Goal: Transaction & Acquisition: Purchase product/service

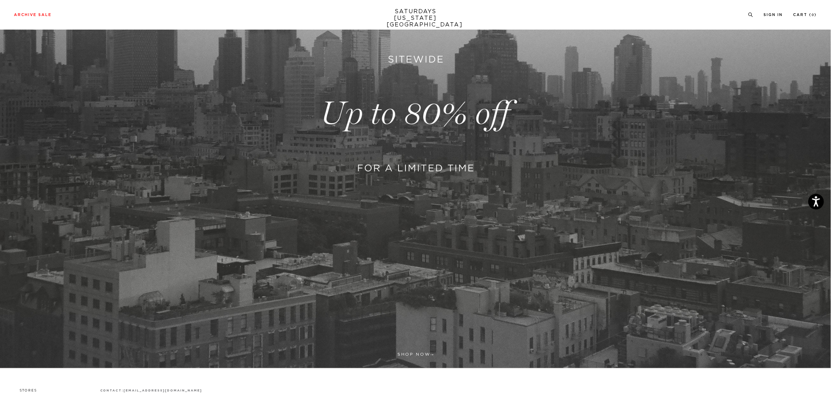
scroll to position [279, 0]
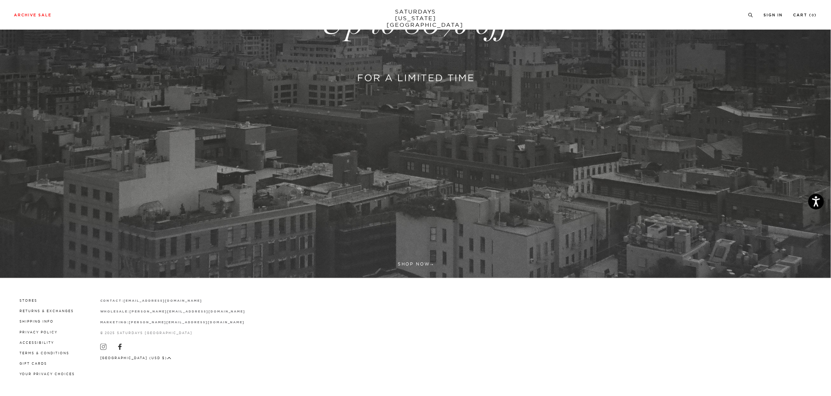
click at [423, 260] on link at bounding box center [415, 23] width 831 height 509
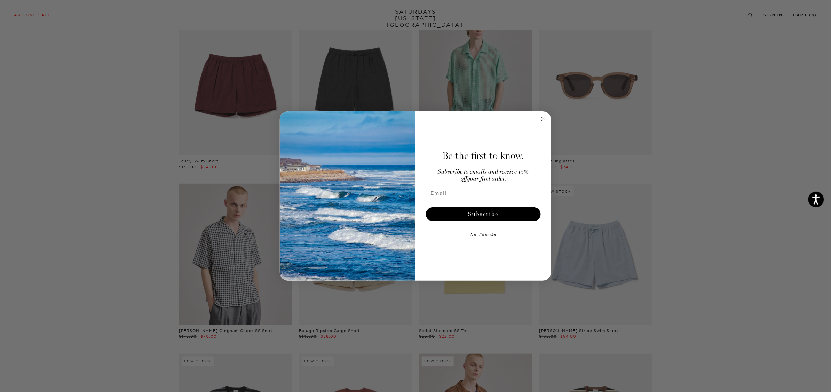
scroll to position [1539, 4]
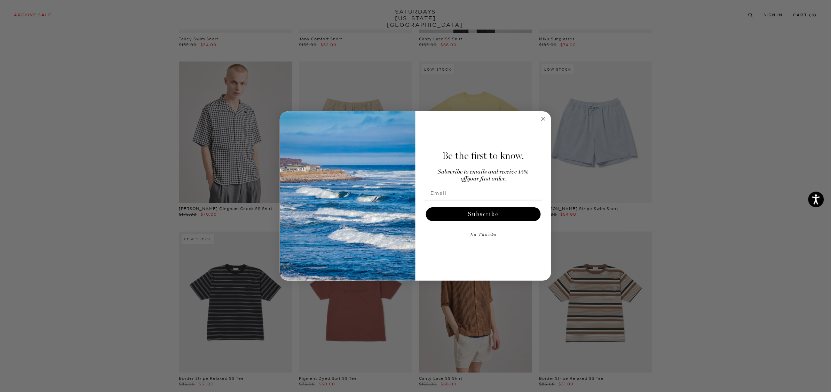
click at [542, 117] on circle "Close dialog" at bounding box center [544, 119] width 8 height 8
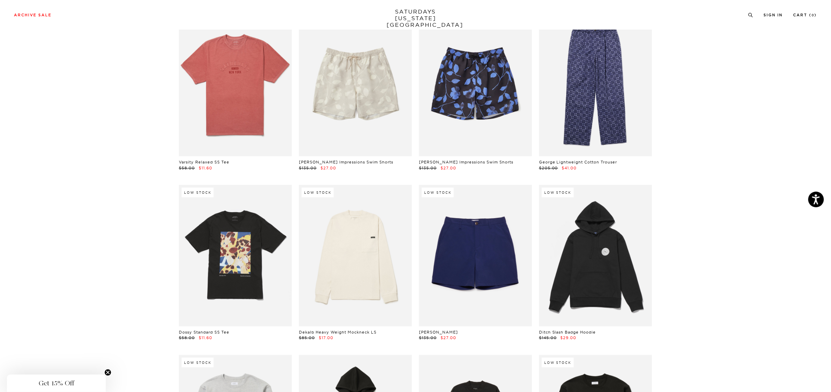
scroll to position [2815, 4]
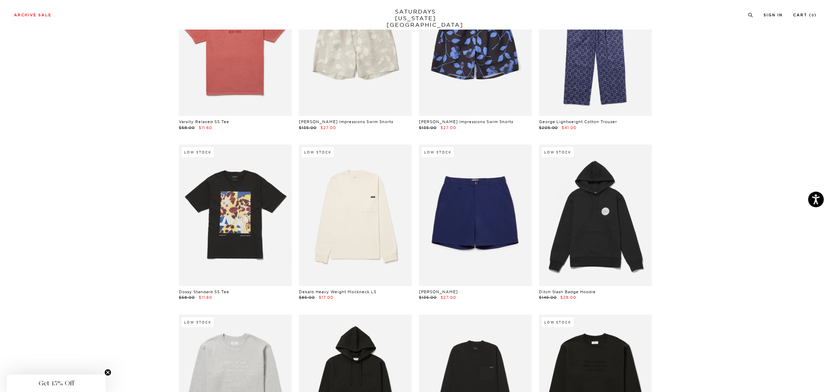
click at [509, 180] on link at bounding box center [475, 214] width 113 height 141
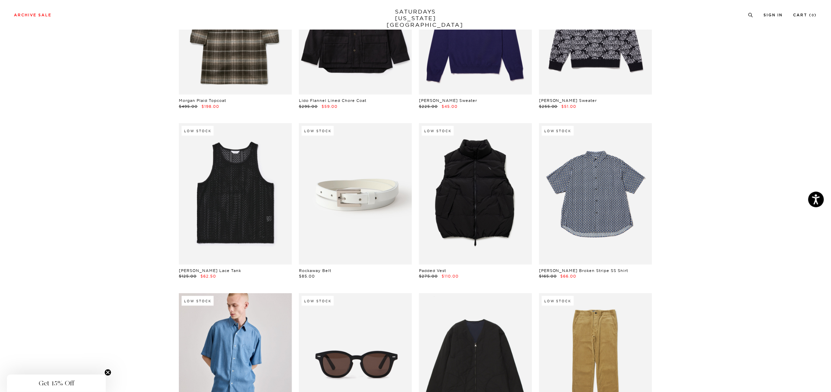
scroll to position [0, 4]
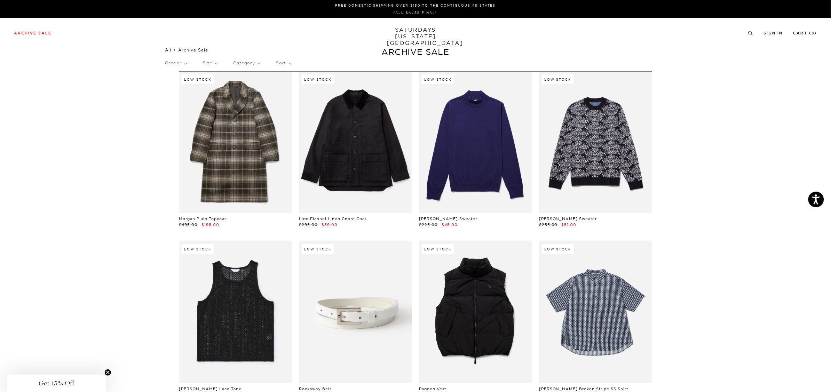
click at [165, 50] on link "All" at bounding box center [168, 49] width 6 height 5
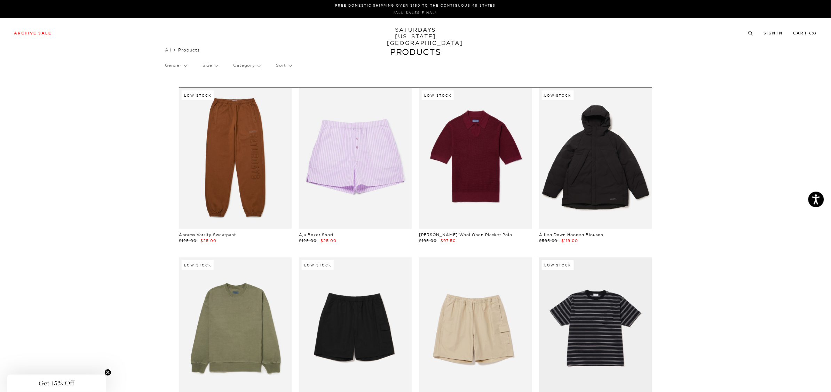
click at [178, 68] on p "Gender" at bounding box center [176, 65] width 22 height 16
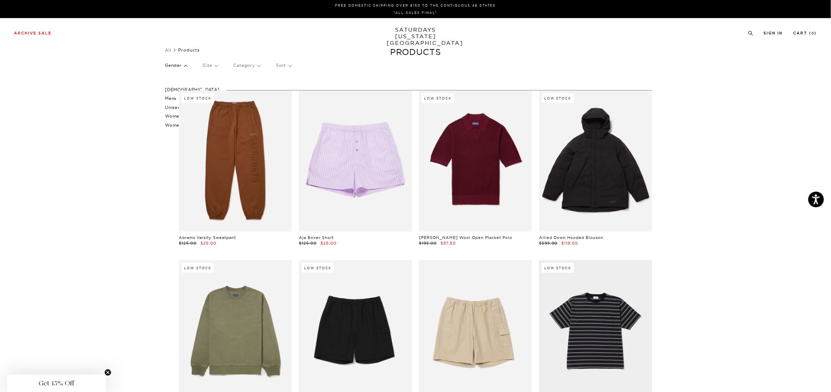
click at [172, 99] on p "Mens" at bounding box center [192, 98] width 55 height 9
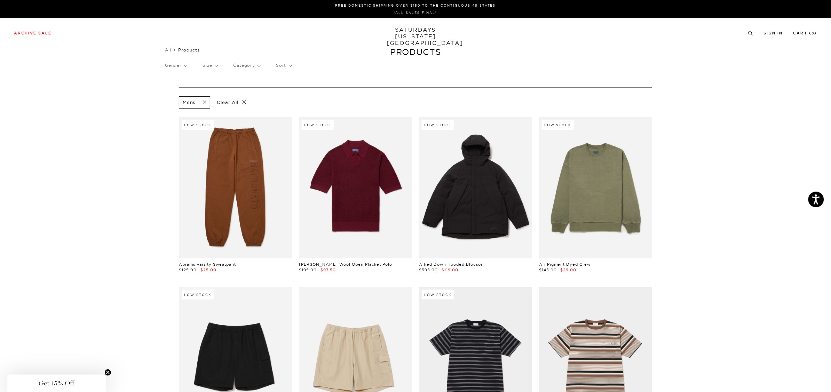
click at [410, 30] on link "SATURDAYS [US_STATE][GEOGRAPHIC_DATA]" at bounding box center [415, 36] width 57 height 20
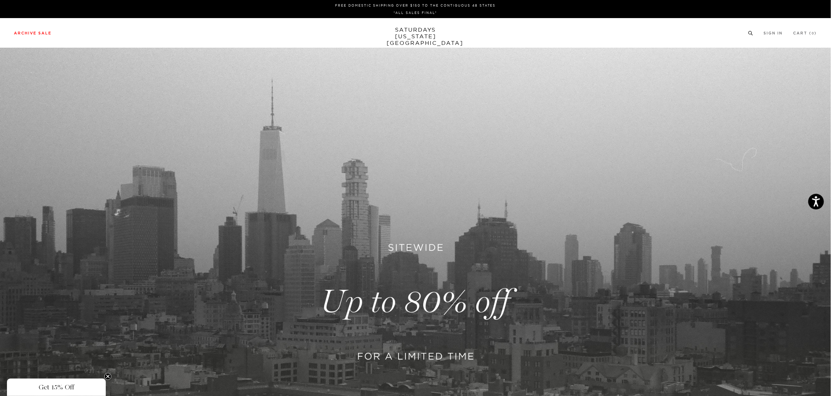
click at [751, 33] on circle at bounding box center [750, 32] width 3 height 3
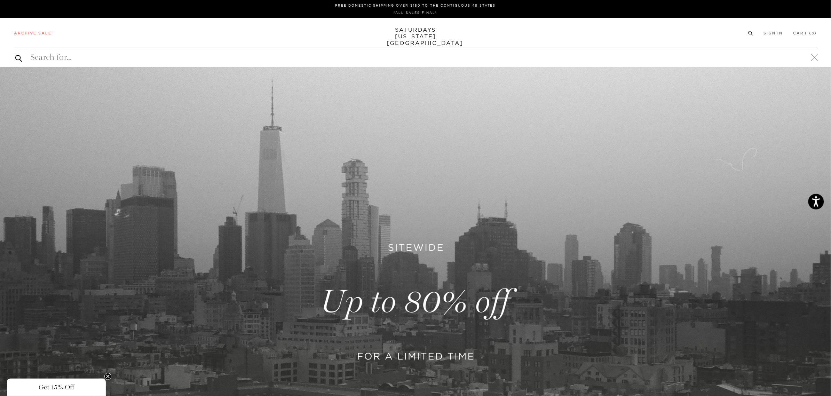
click at [11, 10] on div "FREE DOMESTIC SHIPPING OVER $150 TO THE CONTIGUOUS 48 STATES *ALL SALES FINAL*" at bounding box center [415, 9] width 825 height 13
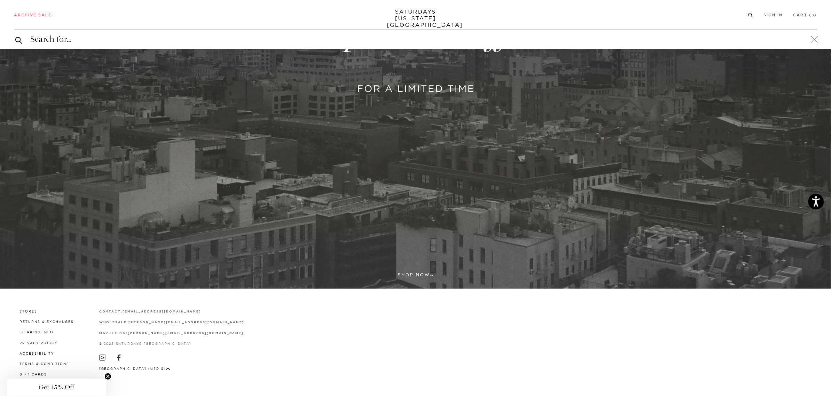
click at [149, 43] on input "search" at bounding box center [415, 39] width 803 height 11
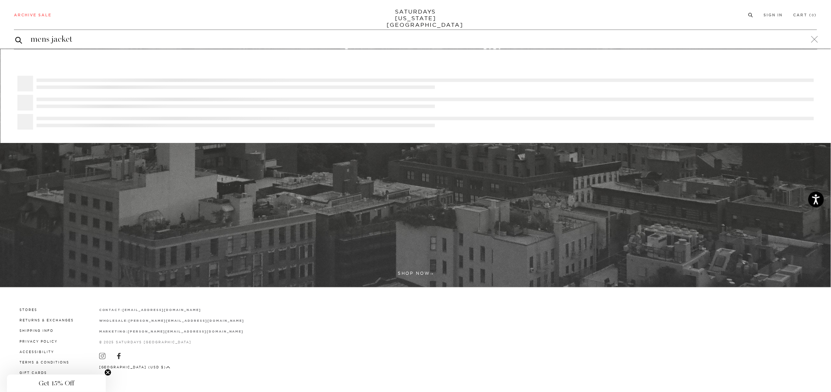
type input "mens jacket"
click at [15, 36] on button "submit" at bounding box center [18, 40] width 7 height 8
